Goal: Navigation & Orientation: Find specific page/section

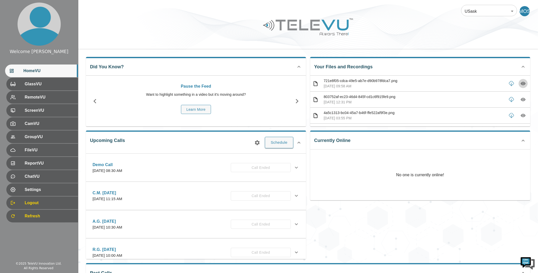
click at [328, 83] on icon "button" at bounding box center [522, 84] width 5 height 4
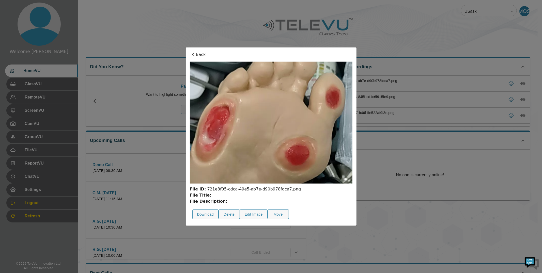
click at [328, 147] on div at bounding box center [271, 136] width 542 height 273
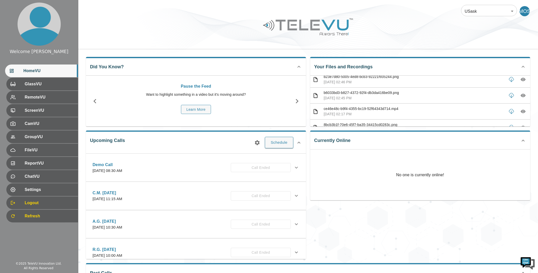
scroll to position [114, 0]
click at [328, 81] on icon "button" at bounding box center [522, 81] width 5 height 5
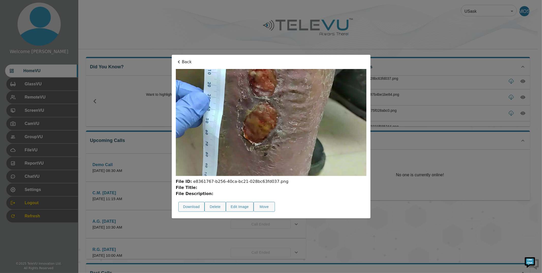
click at [328, 120] on div at bounding box center [271, 136] width 542 height 273
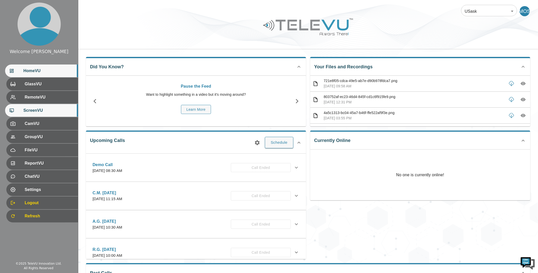
click at [40, 108] on span "ScreenVU" at bounding box center [48, 110] width 51 height 6
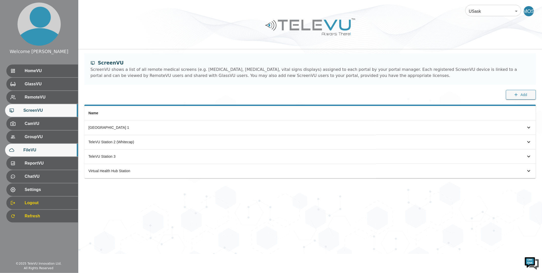
click at [34, 151] on span "FileVU" at bounding box center [48, 150] width 51 height 6
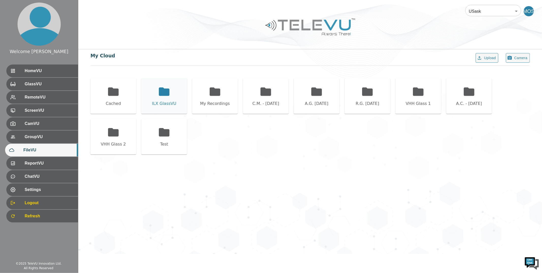
click at [162, 107] on div "ILX GlassVU" at bounding box center [164, 96] width 46 height 36
